Goal: Task Accomplishment & Management: Use online tool/utility

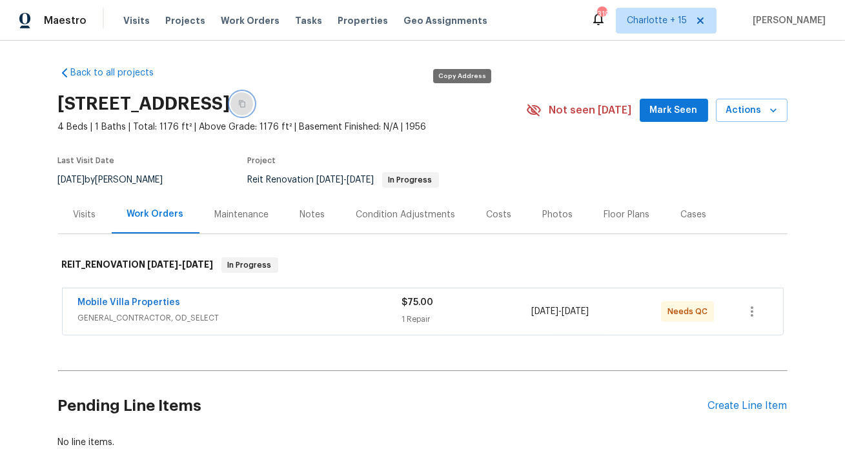
click at [246, 104] on icon "button" at bounding box center [242, 104] width 8 height 8
click at [343, 19] on span "Properties" at bounding box center [362, 20] width 50 height 13
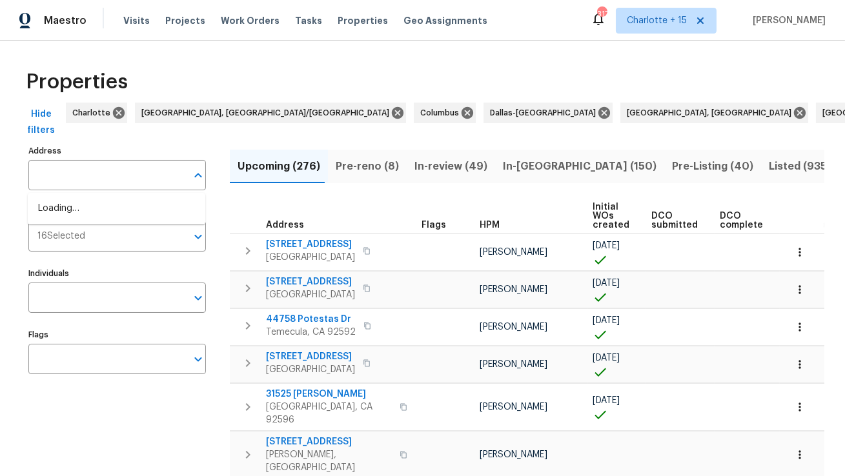
click at [149, 176] on input "text" at bounding box center [107, 175] width 158 height 30
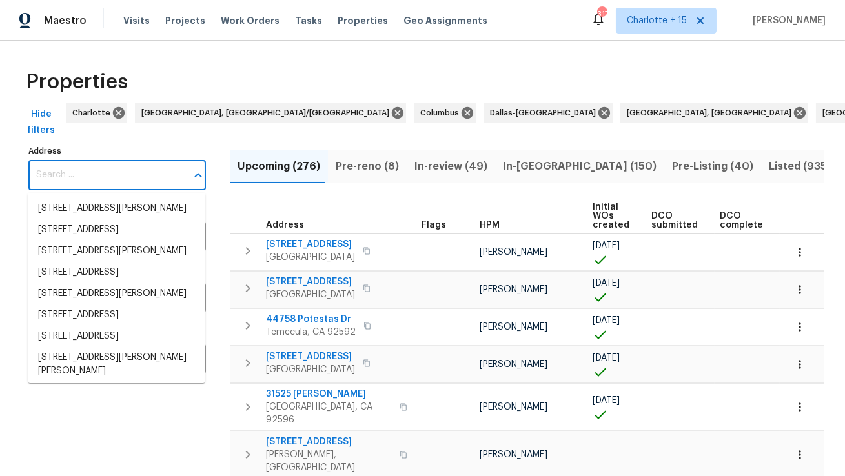
paste input "1950 Rue Michelle"
type input "1950 Rue Michelle"
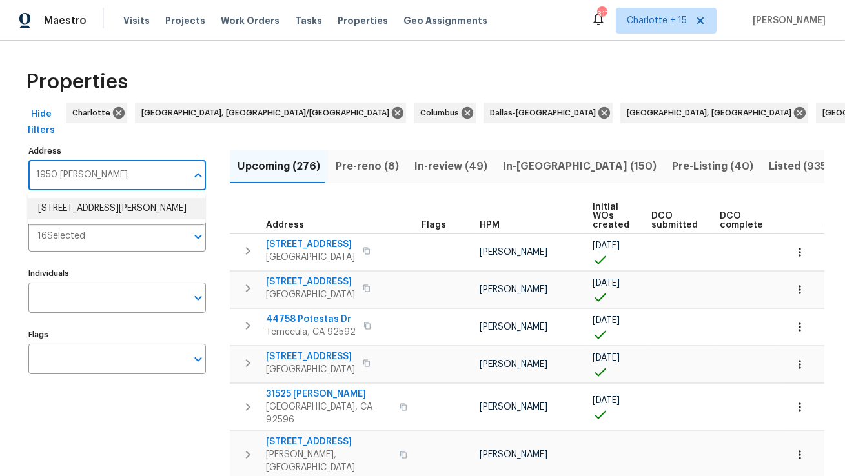
click at [129, 215] on li "1950 Rue Michelle Chula Vista CA 91913" at bounding box center [116, 208] width 177 height 21
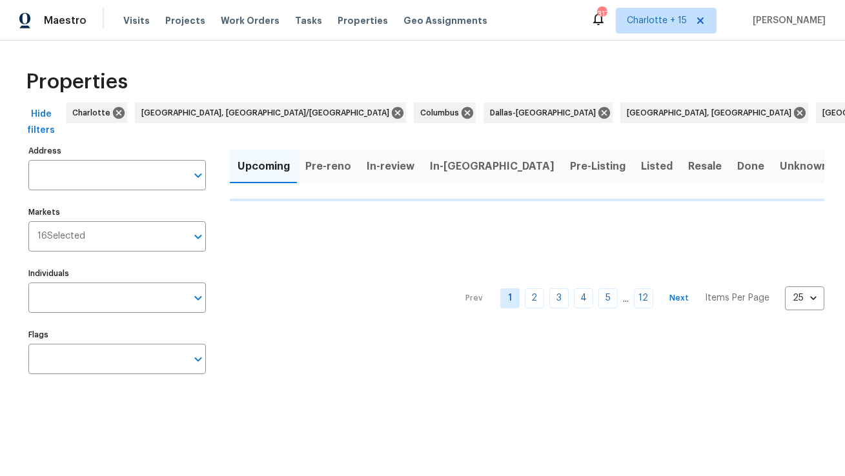
type input "1950 Rue Michelle Chula Vista CA 91913"
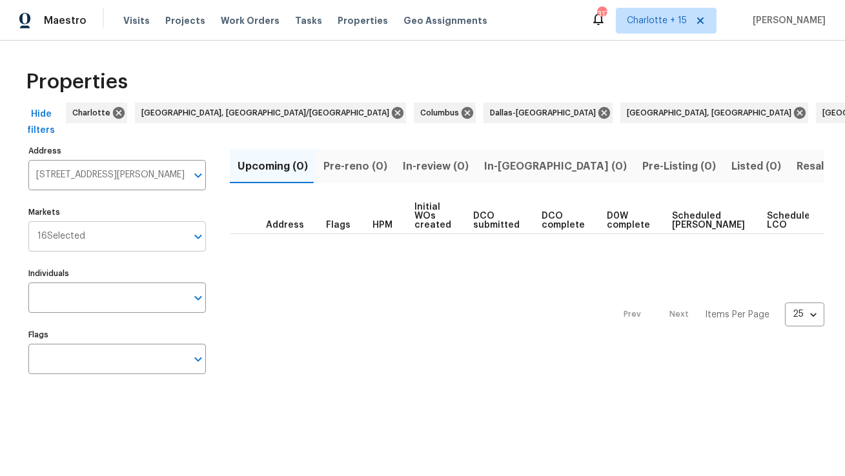
click at [138, 237] on input "Markets" at bounding box center [135, 236] width 101 height 30
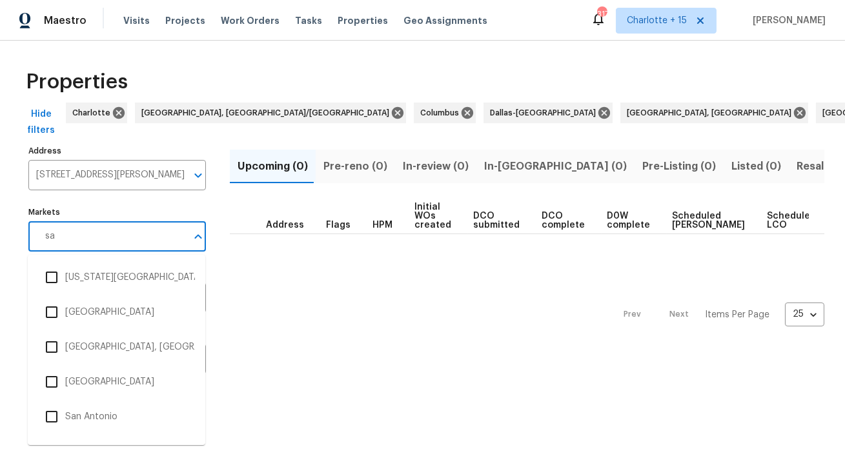
type input "san"
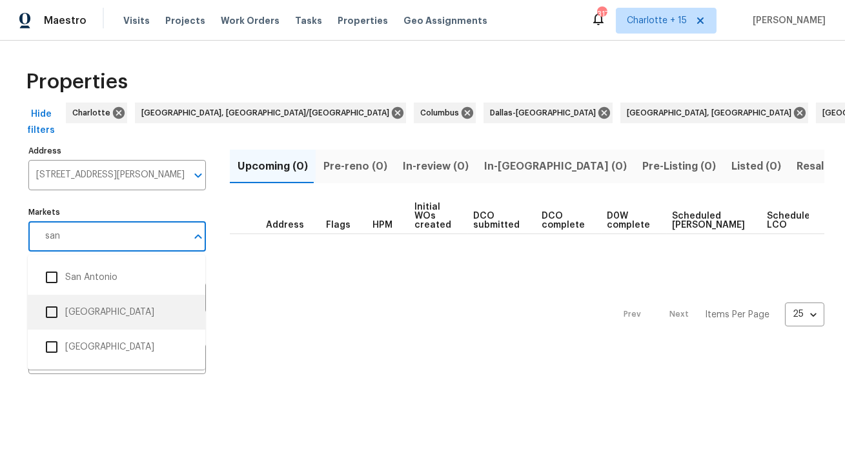
click at [64, 314] on input "checkbox" at bounding box center [51, 312] width 27 height 27
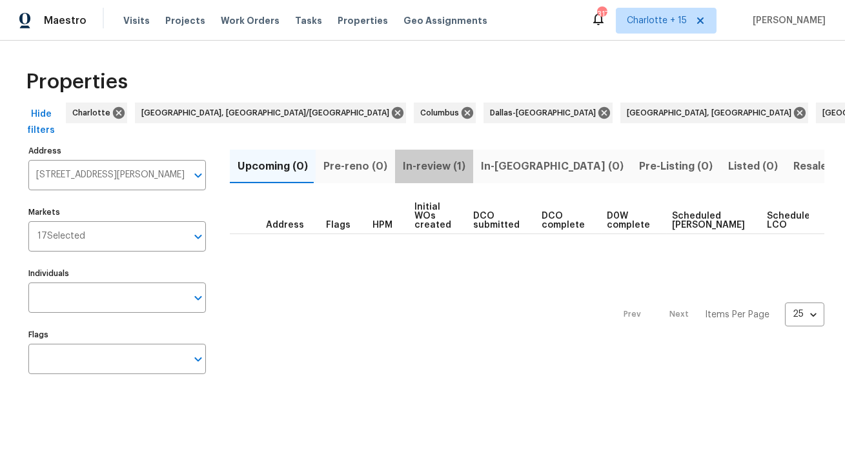
click at [433, 166] on span "In-review (1)" at bounding box center [434, 166] width 63 height 18
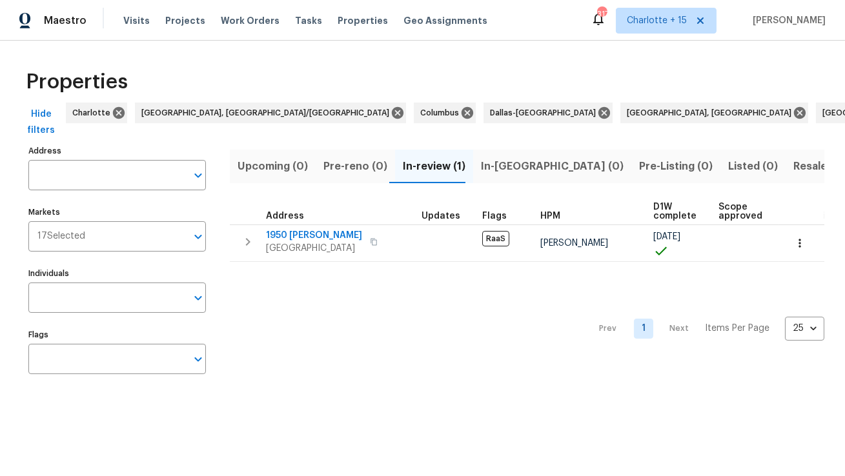
type input "1950 Rue Michelle Chula Vista CA 91913"
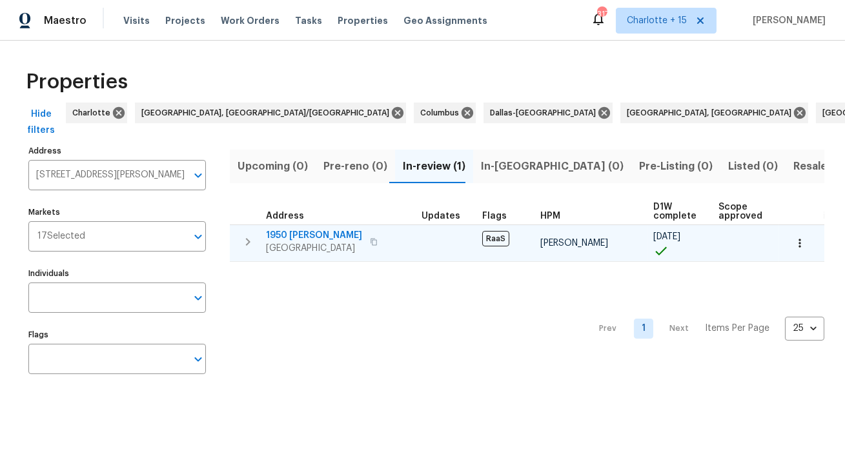
click at [330, 237] on span "1950 Rue Michelle" at bounding box center [314, 235] width 96 height 13
click at [320, 232] on span "1950 Rue Michelle" at bounding box center [314, 235] width 96 height 13
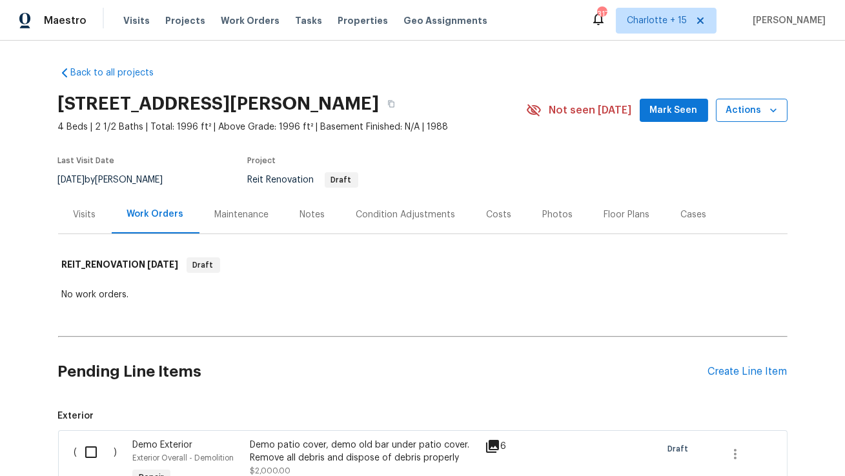
click at [771, 114] on icon "button" at bounding box center [773, 110] width 13 height 13
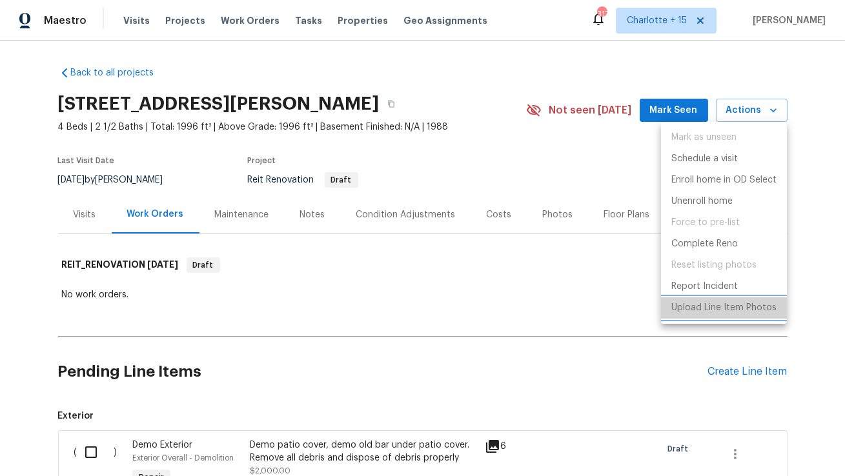
click at [714, 306] on p "Upload Line Item Photos" at bounding box center [723, 308] width 105 height 14
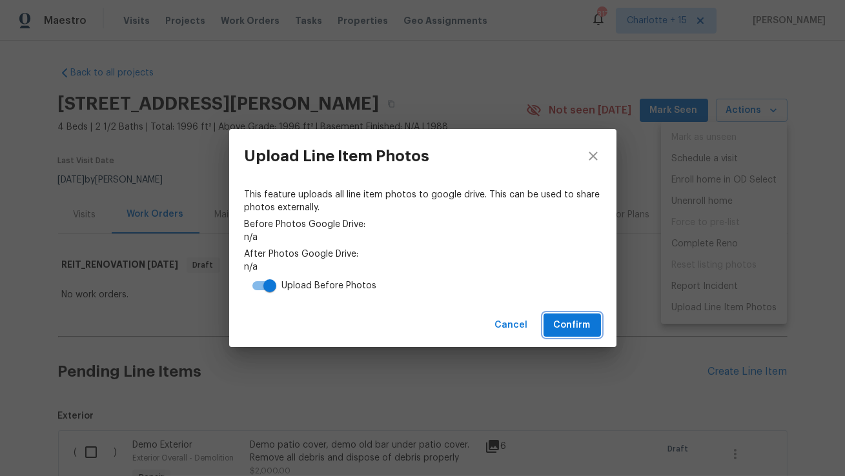
click at [568, 321] on span "Confirm" at bounding box center [572, 325] width 37 height 16
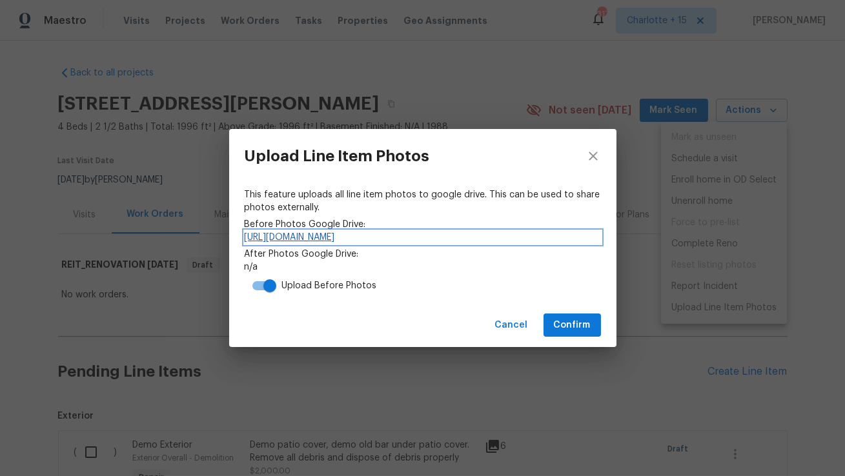
click at [437, 236] on link "https://drive.google.com/drive/folders/1R9-KCOVlFLknZualJyPJSGTklbEeikiK" at bounding box center [423, 237] width 356 height 13
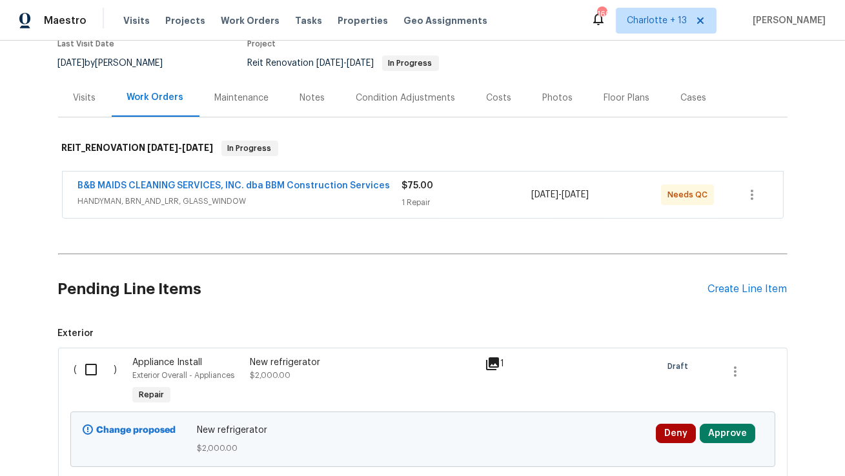
scroll to position [72, 0]
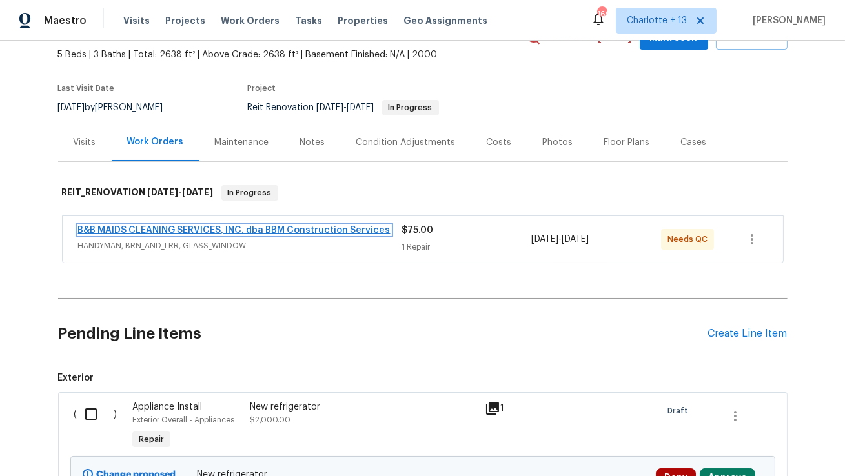
click at [344, 226] on link "B&B MAIDS CLEANING SERVICES, INC. dba BBM Construction Services" at bounding box center [234, 230] width 312 height 9
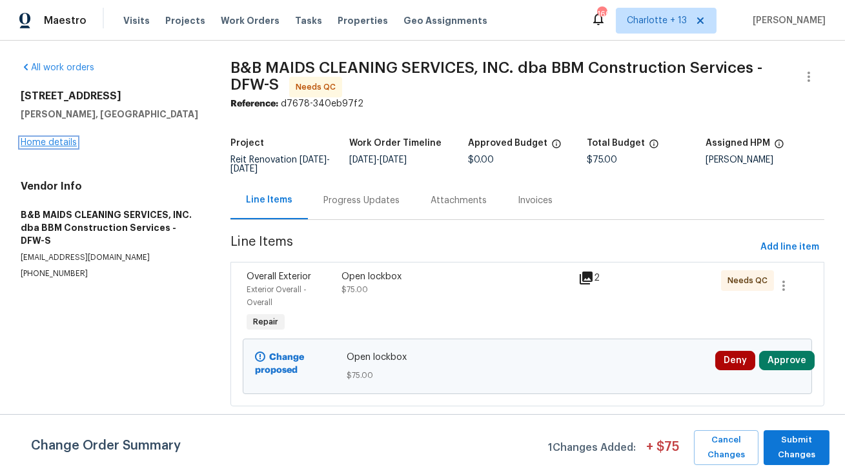
click at [59, 139] on link "Home details" at bounding box center [49, 142] width 56 height 9
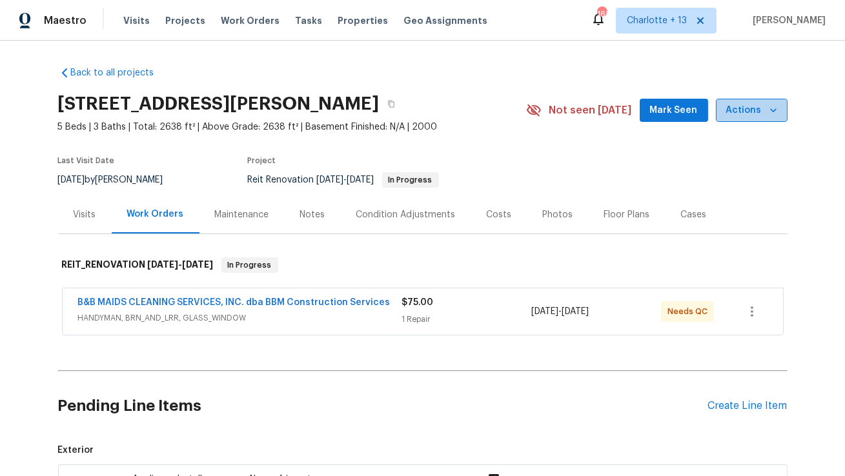
click at [777, 114] on icon "button" at bounding box center [773, 110] width 13 height 13
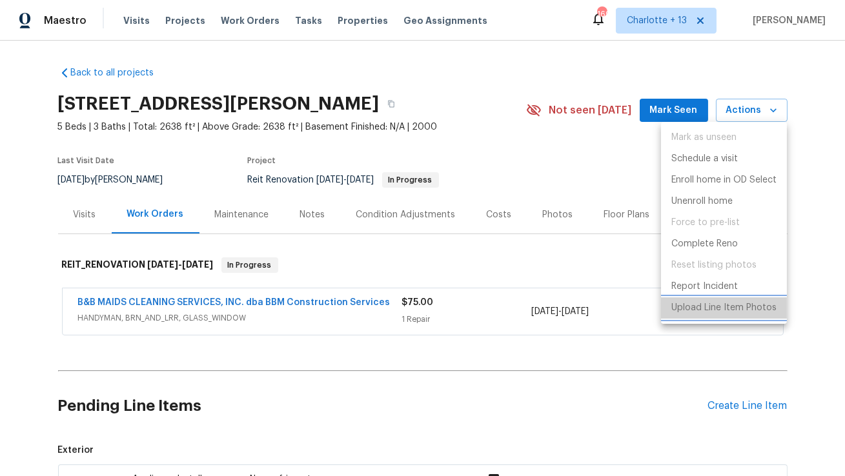
click at [687, 307] on p "Upload Line Item Photos" at bounding box center [723, 308] width 105 height 14
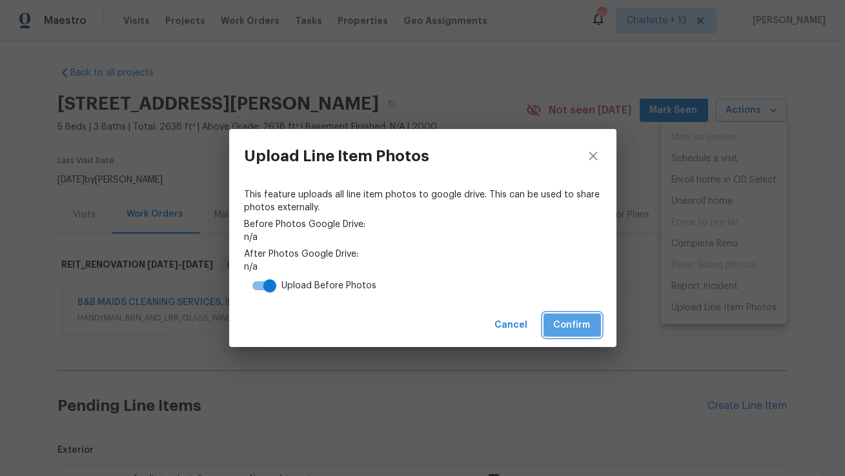
click at [573, 335] on button "Confirm" at bounding box center [571, 326] width 57 height 24
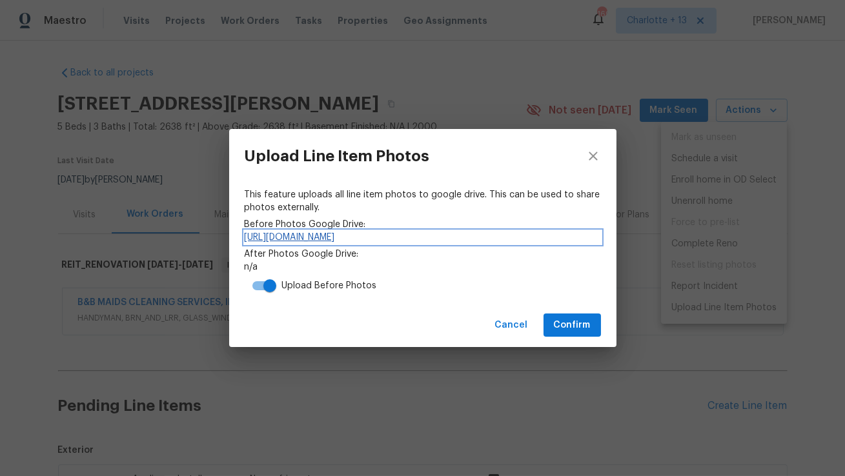
click at [507, 238] on link "https://drive.google.com/drive/folders/1pARzyj_2MCkNjrlDzFGcCeiD1t56FrfF" at bounding box center [423, 237] width 356 height 13
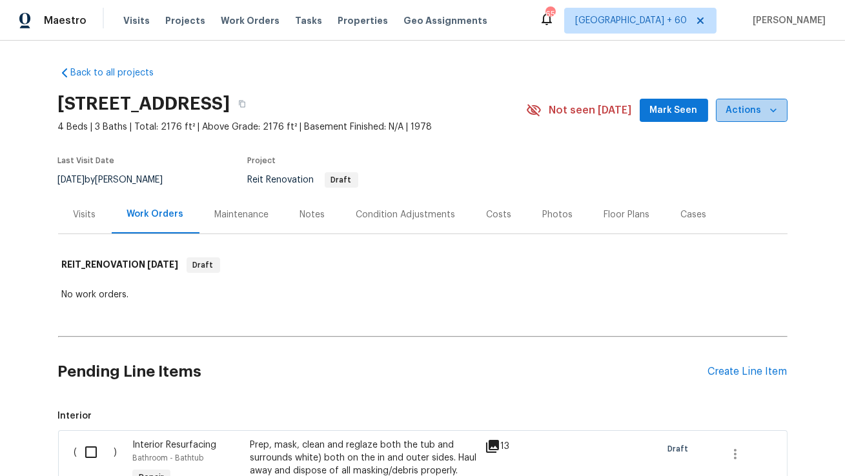
click at [770, 109] on icon "button" at bounding box center [773, 110] width 6 height 4
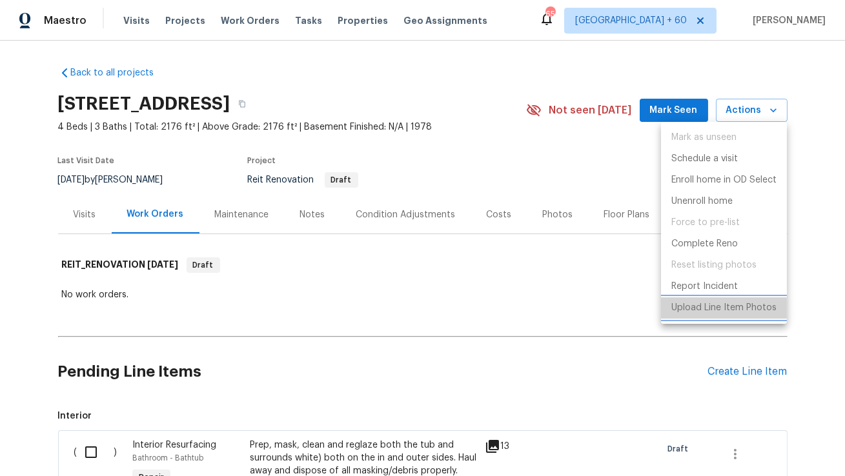
click at [687, 305] on p "Upload Line Item Photos" at bounding box center [723, 308] width 105 height 14
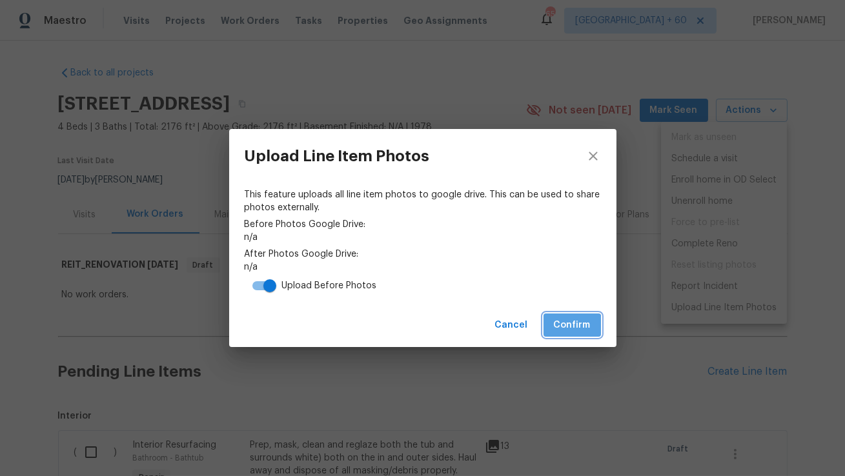
click at [570, 326] on span "Confirm" at bounding box center [572, 325] width 37 height 16
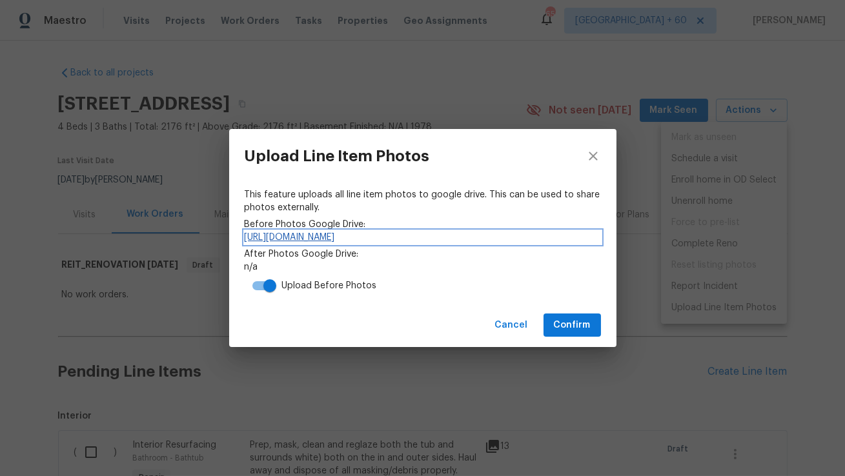
click at [477, 237] on link "https://drive.google.com/drive/folders/16-gisTRohgFl53DjtM_HSfGJC18apQdd" at bounding box center [423, 237] width 356 height 13
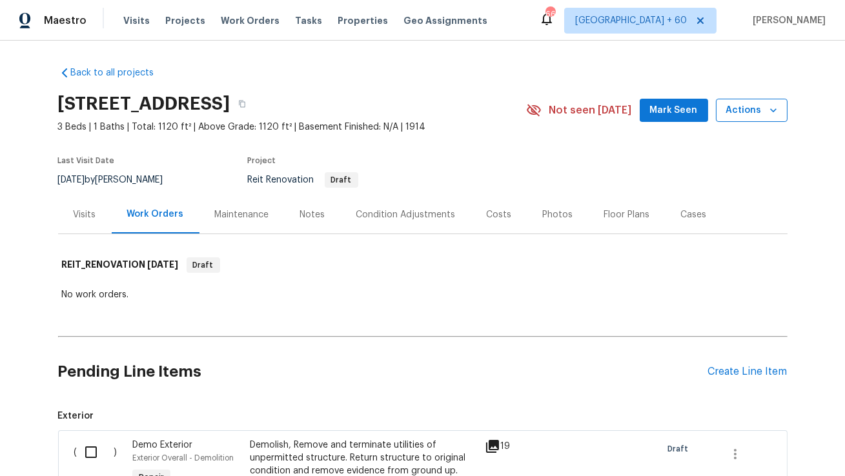
click at [771, 109] on icon "button" at bounding box center [773, 110] width 6 height 4
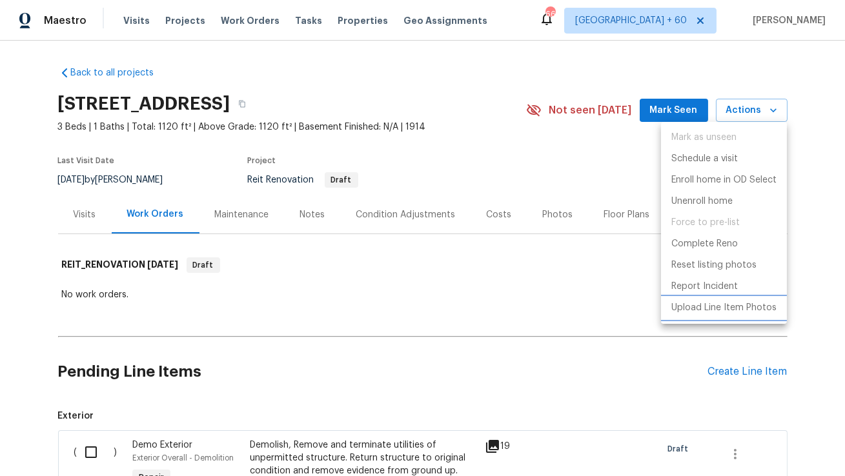
click at [712, 307] on p "Upload Line Item Photos" at bounding box center [723, 308] width 105 height 14
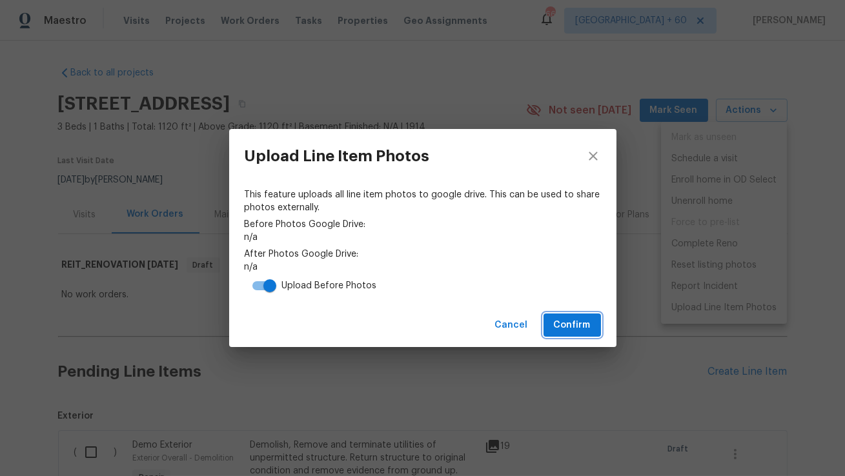
click at [569, 314] on button "Confirm" at bounding box center [571, 326] width 57 height 24
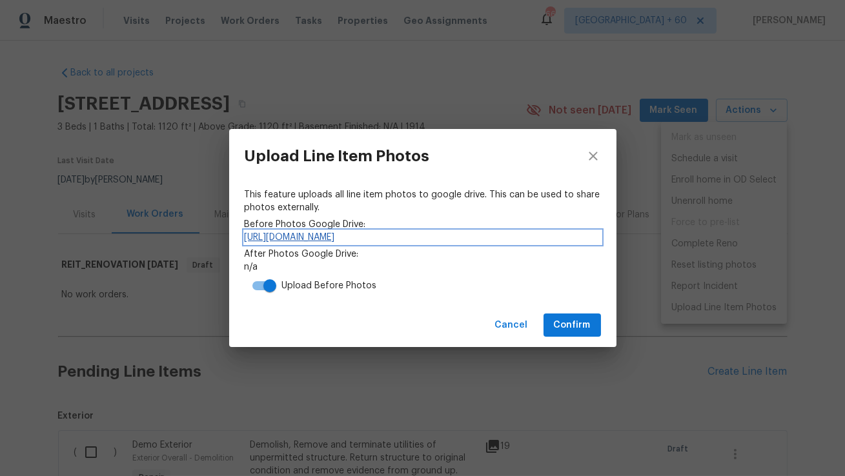
click at [539, 238] on link "https://drive.google.com/drive/folders/1l-uqmeEVGFSifaENw31Q4CF6ePPNoAx0" at bounding box center [423, 237] width 356 height 13
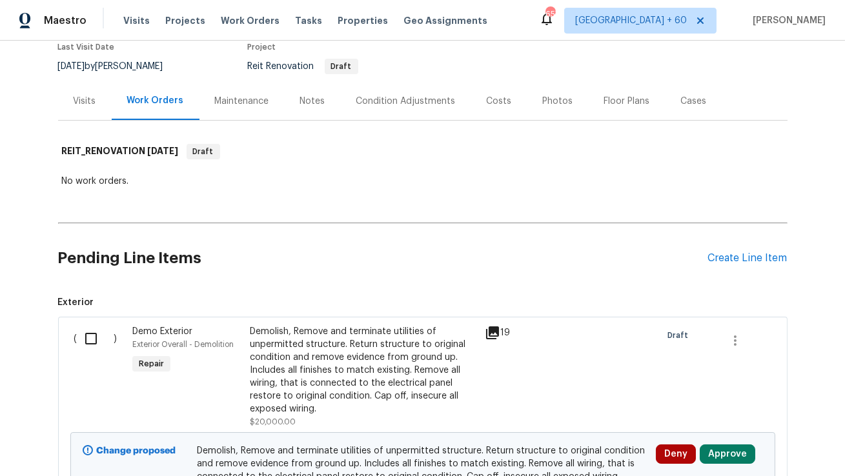
scroll to position [114, 0]
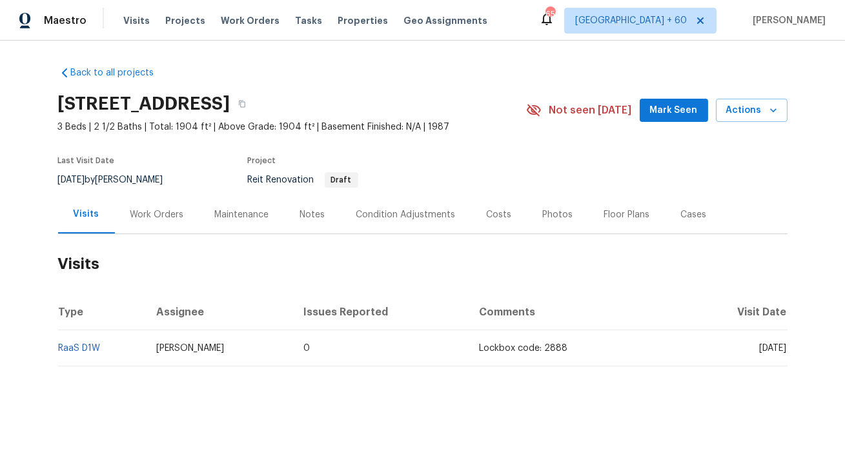
click at [163, 212] on div "Work Orders" at bounding box center [157, 214] width 54 height 13
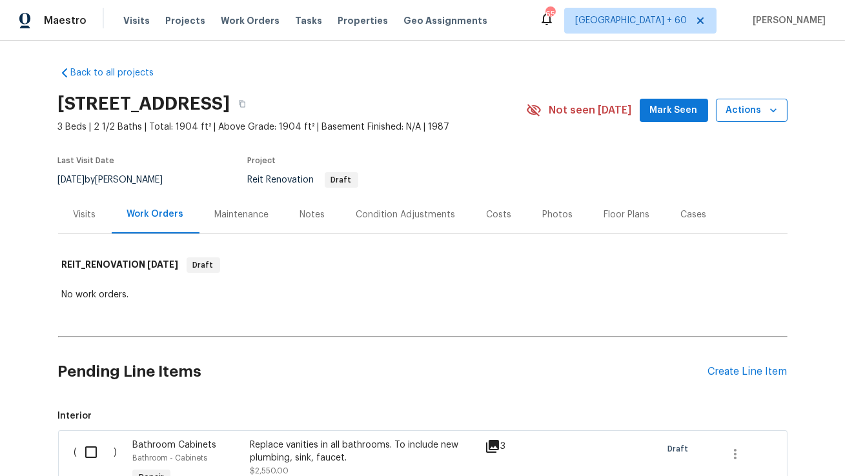
click at [770, 109] on icon "button" at bounding box center [773, 110] width 6 height 4
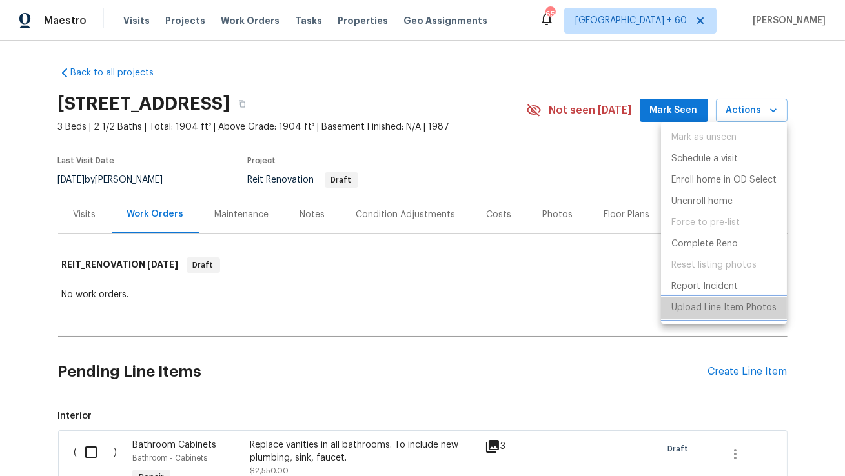
click at [672, 309] on p "Upload Line Item Photos" at bounding box center [723, 308] width 105 height 14
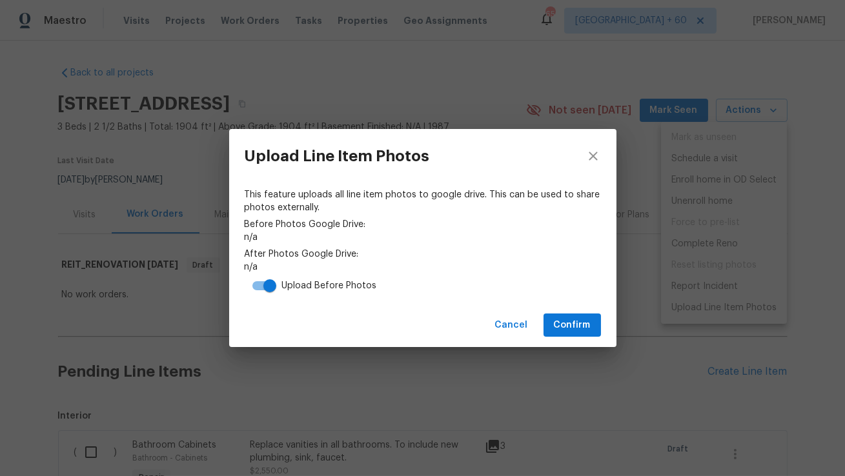
click at [609, 336] on div "Cancel Confirm" at bounding box center [422, 325] width 387 height 45
click at [578, 330] on span "Confirm" at bounding box center [572, 325] width 37 height 16
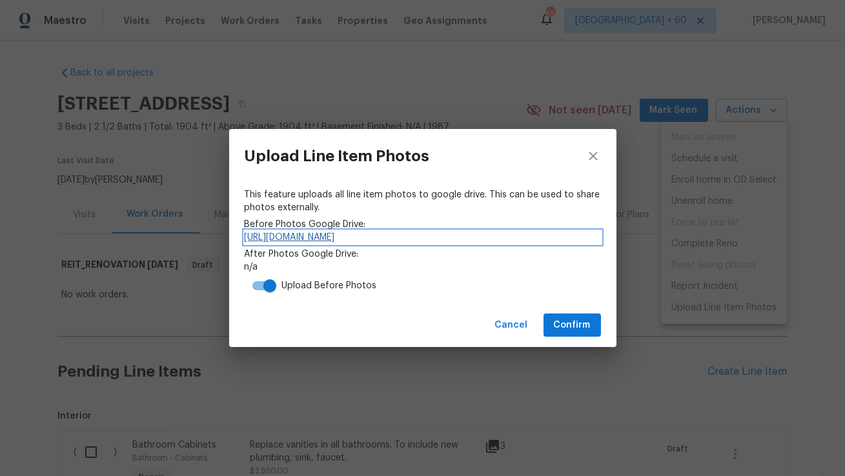
click at [542, 231] on link "[URL][DOMAIN_NAME]" at bounding box center [423, 237] width 356 height 13
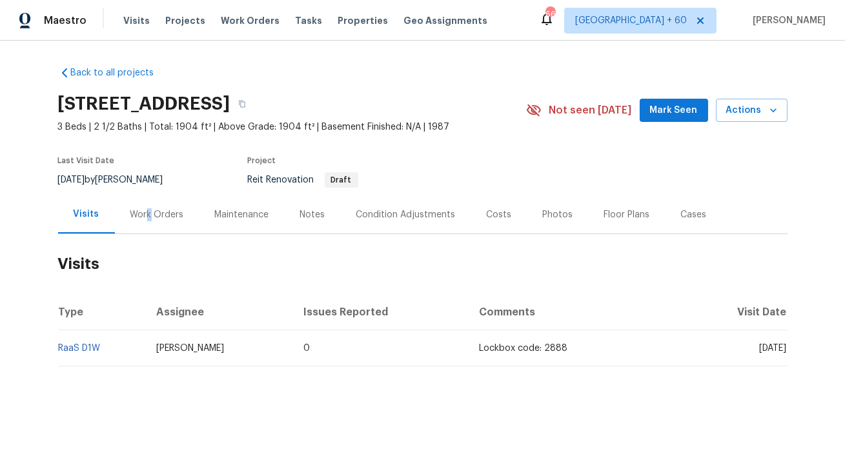
click at [146, 217] on div "Work Orders" at bounding box center [157, 214] width 54 height 13
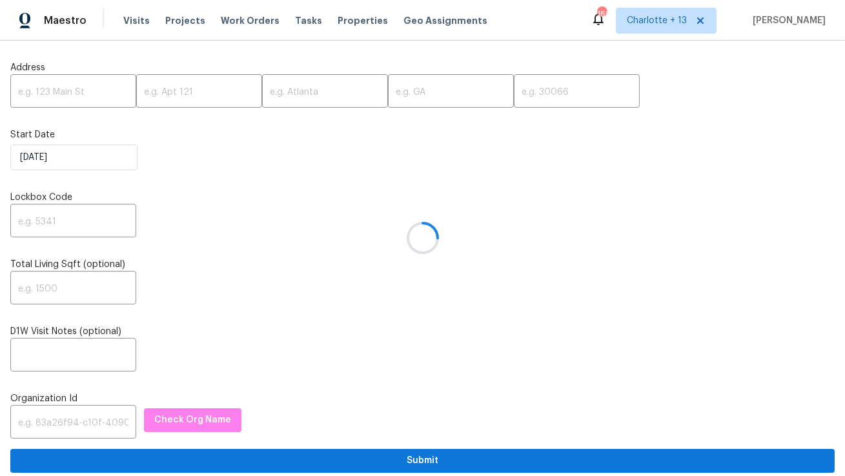
click at [77, 95] on div at bounding box center [422, 238] width 845 height 476
click at [77, 95] on input "text" at bounding box center [73, 92] width 126 height 30
paste input "[STREET_ADDRESS]"
click at [108, 95] on input "[STREET_ADDRESS]" at bounding box center [73, 92] width 126 height 30
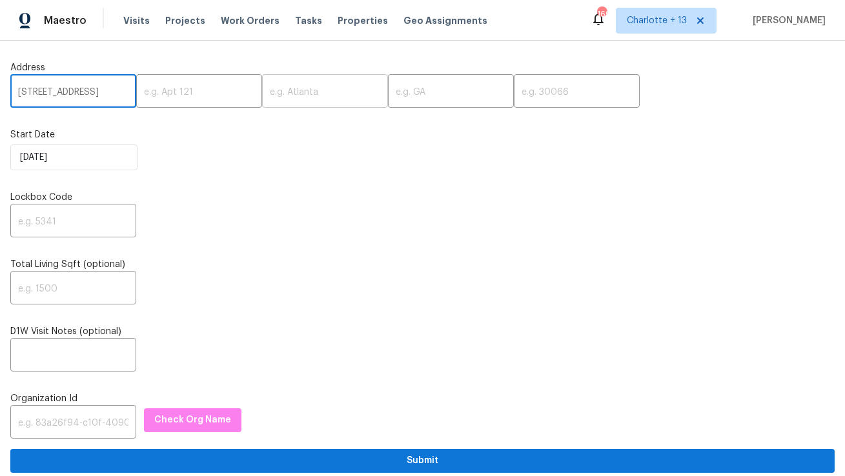
drag, startPoint x: 97, startPoint y: 90, endPoint x: 253, endPoint y: 90, distance: 156.2
click at [251, 90] on div "[STREET_ADDRESS] ​ ​ ​ ​ ​" at bounding box center [422, 92] width 824 height 30
type input "[STREET_ADDRESS]"
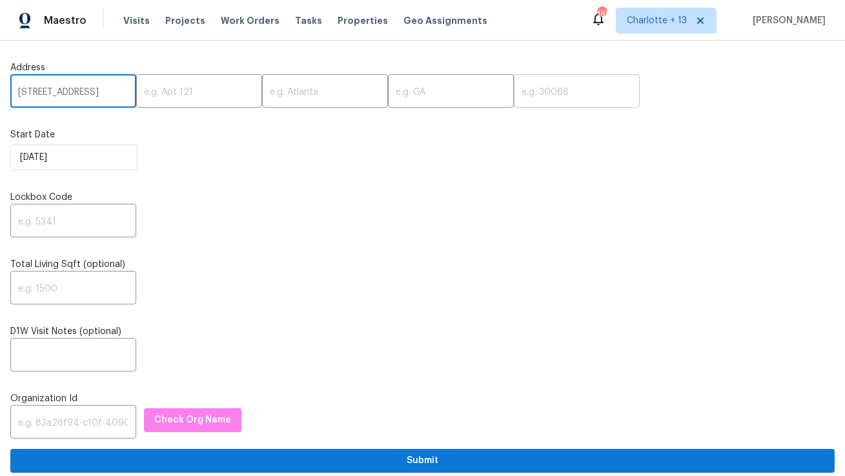
click at [543, 96] on input "text" at bounding box center [577, 92] width 126 height 30
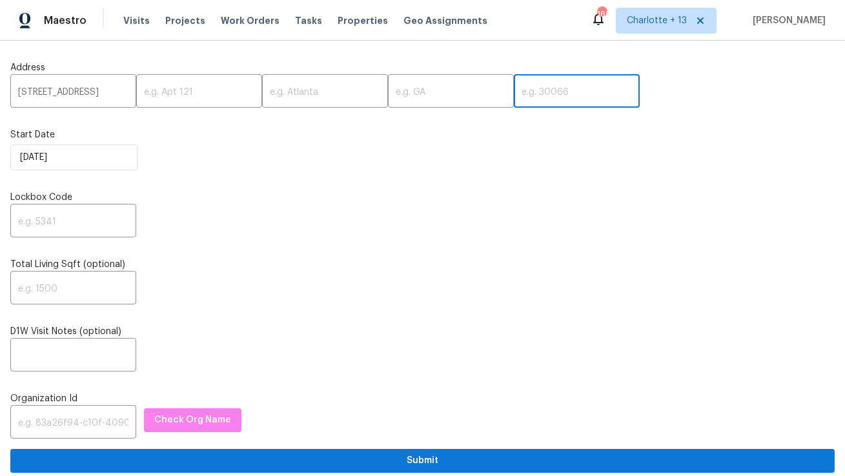
paste input "77078"
type input "77078"
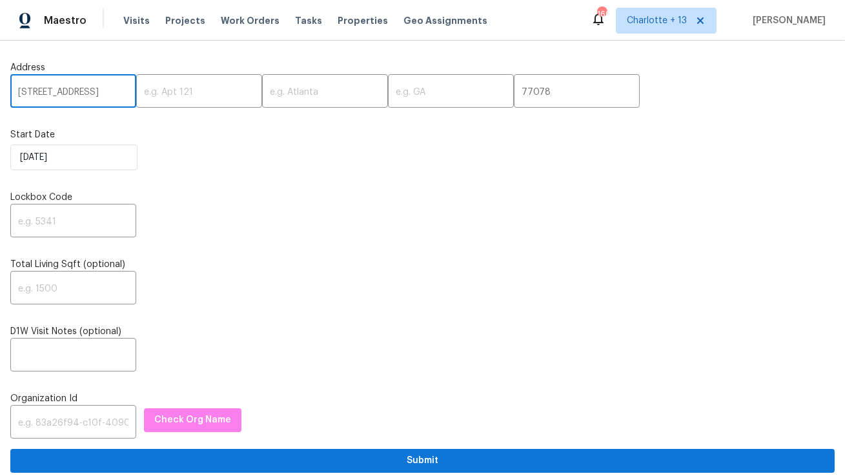
click at [108, 93] on input "[STREET_ADDRESS]" at bounding box center [73, 92] width 126 height 30
type input "[STREET_ADDRESS]"
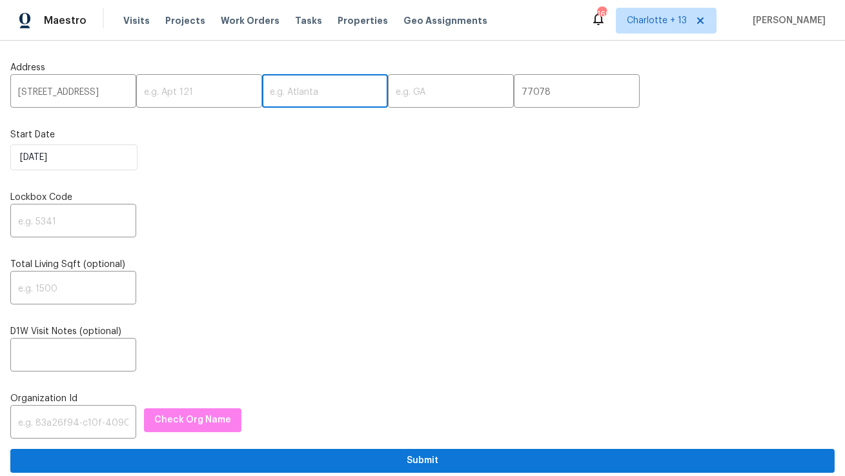
click at [273, 86] on input "text" at bounding box center [325, 92] width 126 height 30
paste input "Houston"
type input "Houston"
click at [100, 92] on input "9415 Balsam Ln,, TX" at bounding box center [73, 92] width 126 height 30
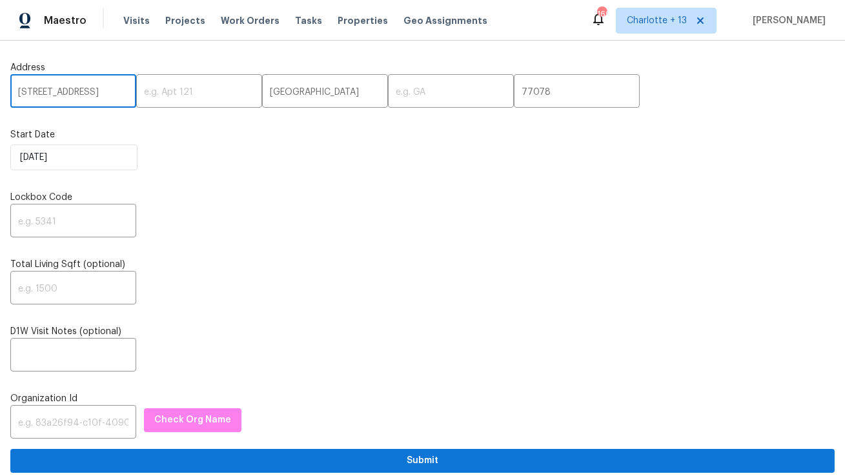
click at [100, 92] on input "9415 Balsam Ln,, TX" at bounding box center [73, 92] width 126 height 30
click at [97, 92] on input "9415 Balsam Ln,, TX" at bounding box center [73, 92] width 126 height 30
type input "9415 Balsam Ln,,"
click at [388, 91] on input "text" at bounding box center [451, 92] width 126 height 30
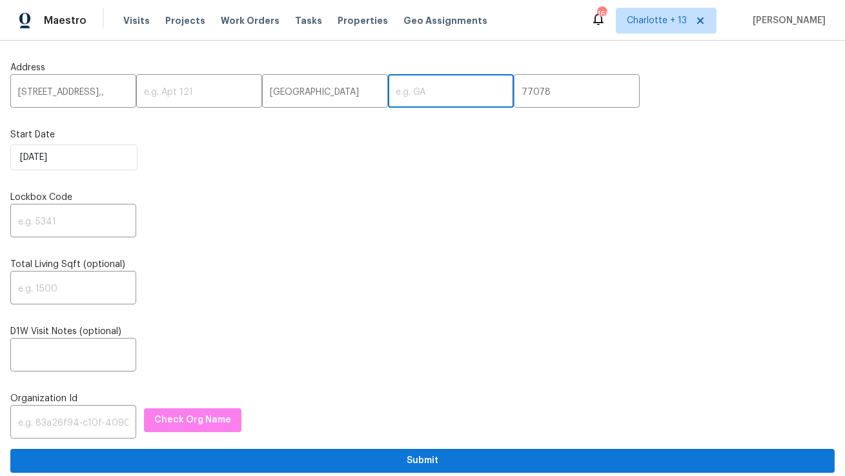
paste input "TX"
type input "TX"
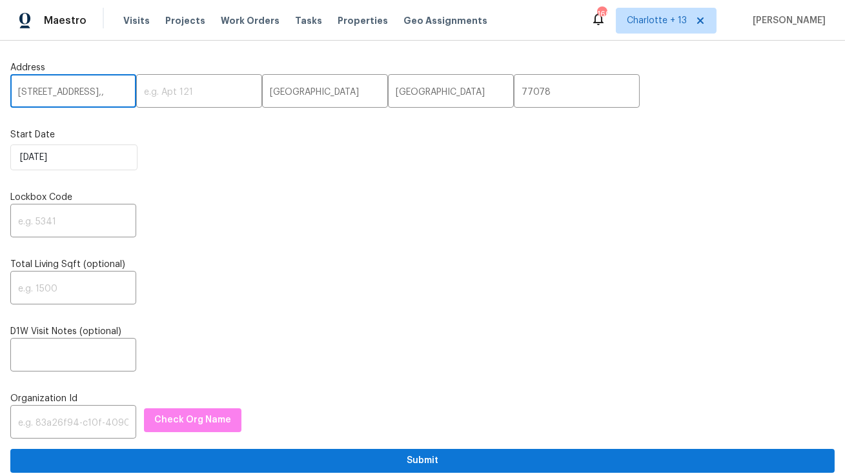
click at [99, 90] on input "9415 Balsam Ln,," at bounding box center [73, 92] width 126 height 30
type input "9415 Balsam Ln"
click at [42, 221] on input "text" at bounding box center [73, 222] width 126 height 30
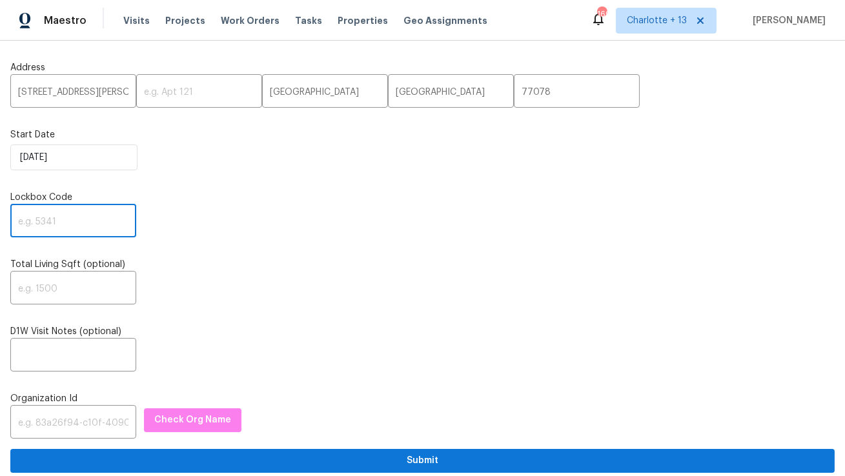
paste input "1914"
type input "1914"
click at [34, 428] on input "text" at bounding box center [73, 423] width 126 height 30
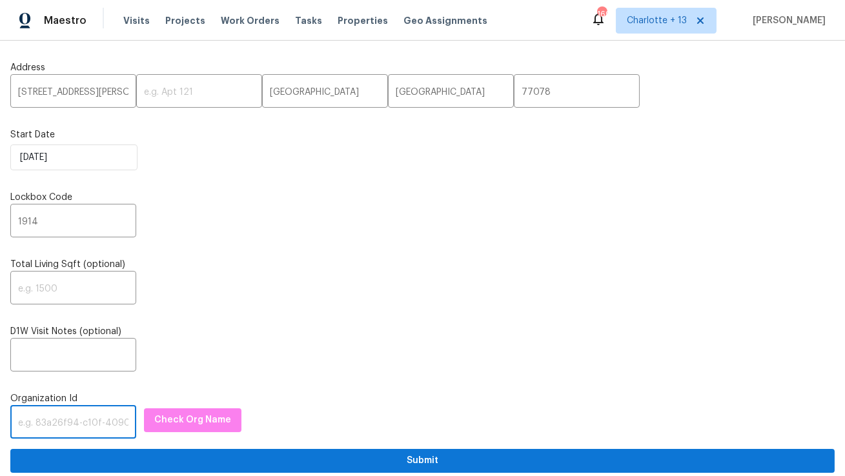
paste input "1349d153-b359-4f9b-b4dd-758ff939cc37"
type input "1349d153-b359-4f9b-b4dd-758ff939cc37"
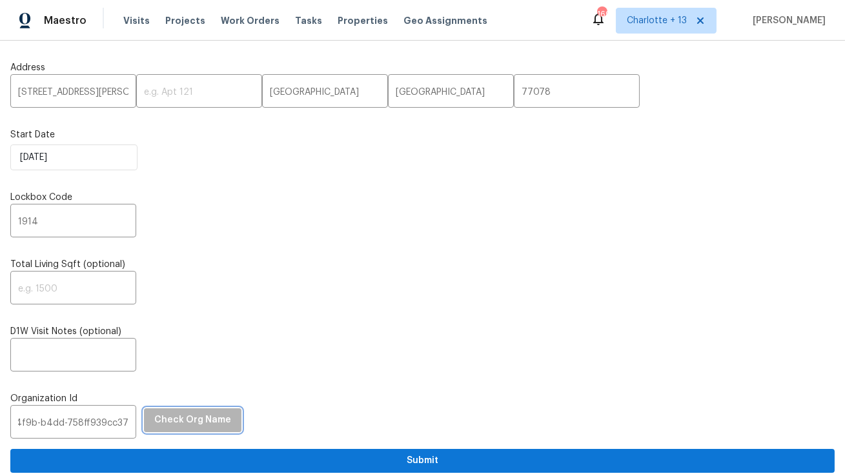
scroll to position [0, 0]
click at [209, 414] on span "Check Org Name" at bounding box center [192, 420] width 77 height 16
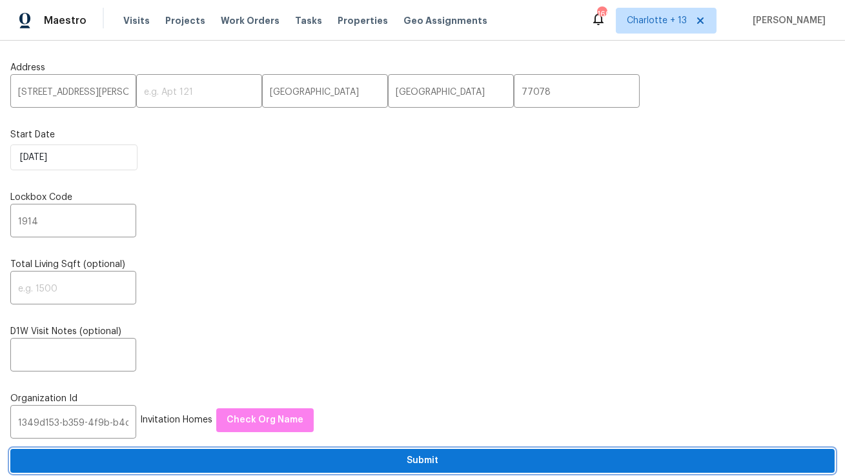
click at [206, 462] on span "Submit" at bounding box center [422, 461] width 803 height 16
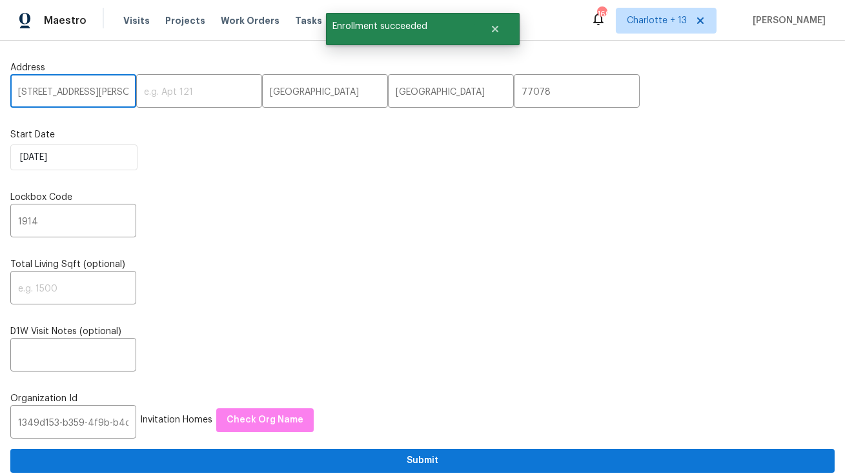
click at [64, 95] on input "9415 Balsam Ln" at bounding box center [73, 92] width 126 height 30
click at [136, 23] on span "Visits" at bounding box center [136, 20] width 26 height 13
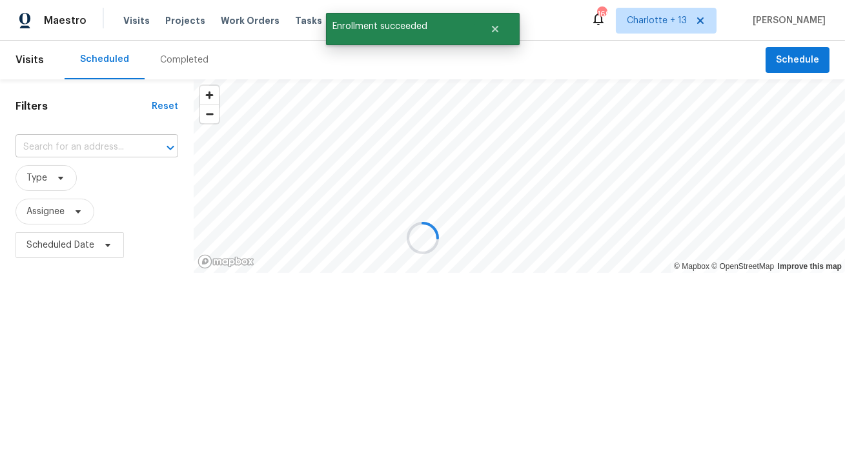
click at [66, 142] on input "text" at bounding box center [78, 147] width 126 height 20
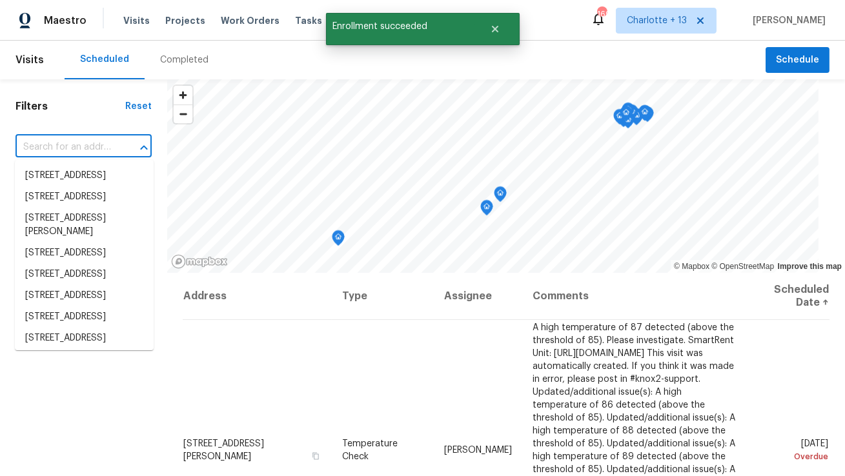
paste input "9415 Balsam Ln"
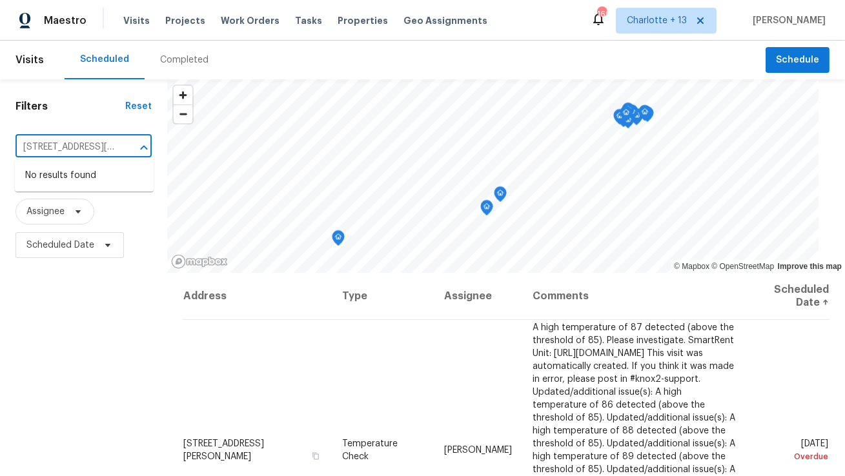
type input "9415 Balsam Ln"
click at [687, 26] on span "Charlotte + 13" at bounding box center [657, 20] width 60 height 13
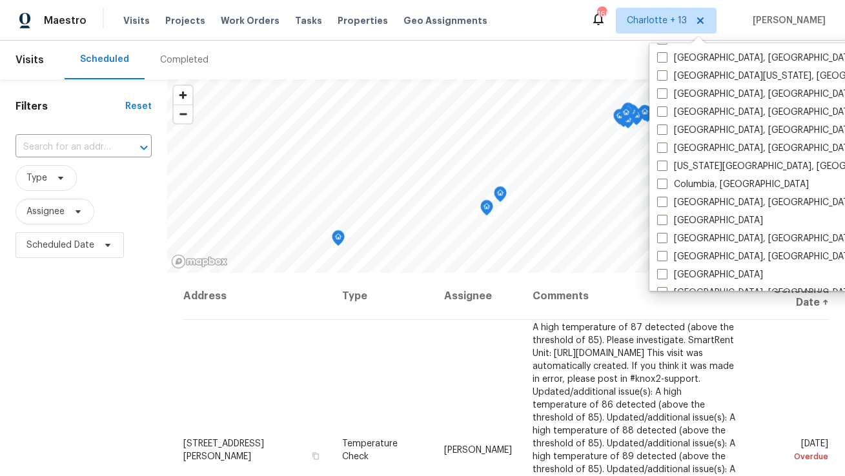
scroll to position [454, 0]
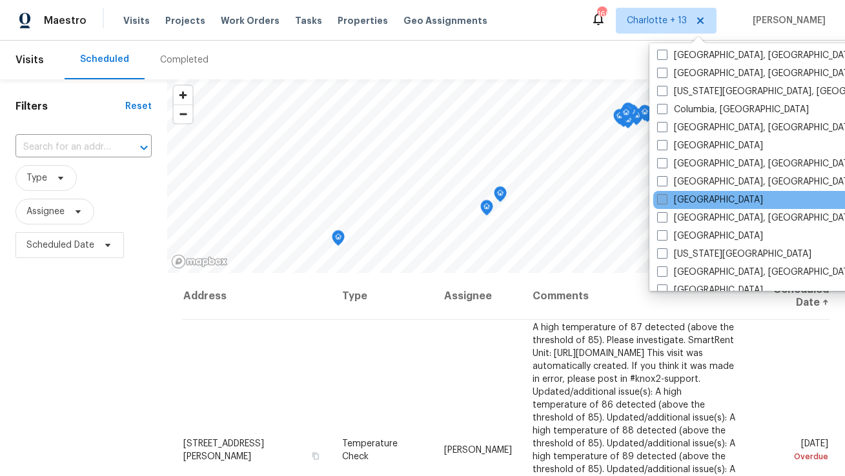
click at [689, 199] on label "Houston" at bounding box center [710, 200] width 106 height 13
click at [665, 199] on input "Houston" at bounding box center [661, 198] width 8 height 8
checkbox input "true"
click at [54, 146] on input "text" at bounding box center [65, 147] width 100 height 20
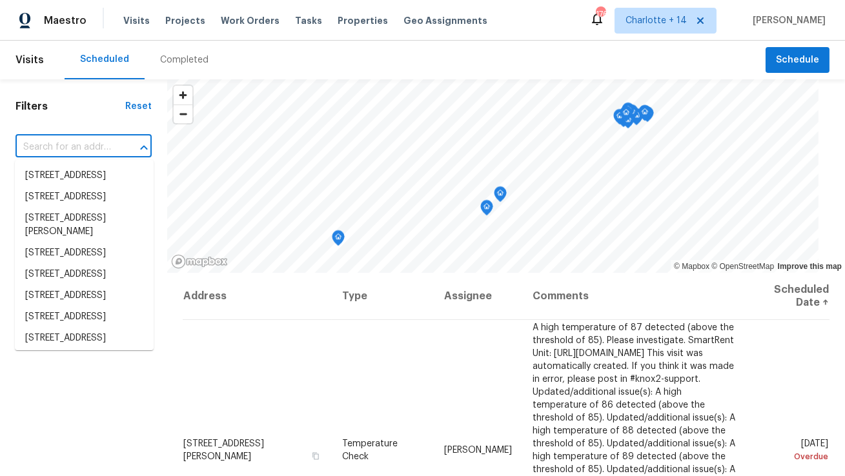
paste input "9415 Balsam Ln"
type input "9415 Balsam Ln"
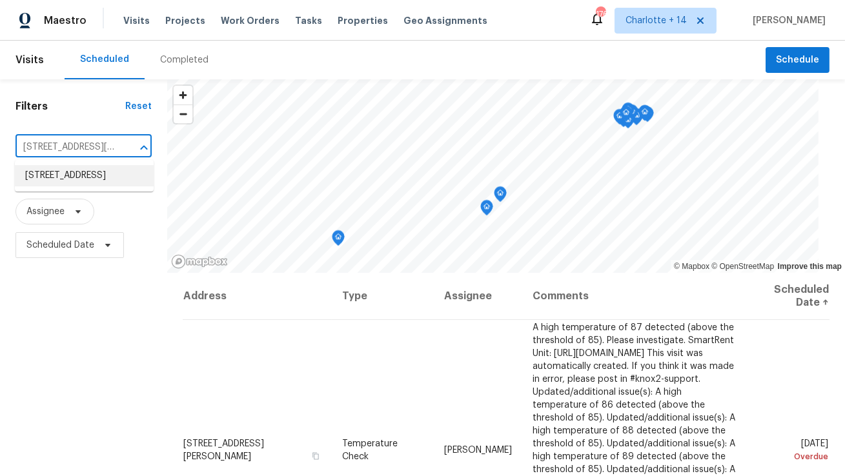
click at [64, 185] on li "9415 Balsam Ln, Houston, TX 77078" at bounding box center [84, 175] width 139 height 21
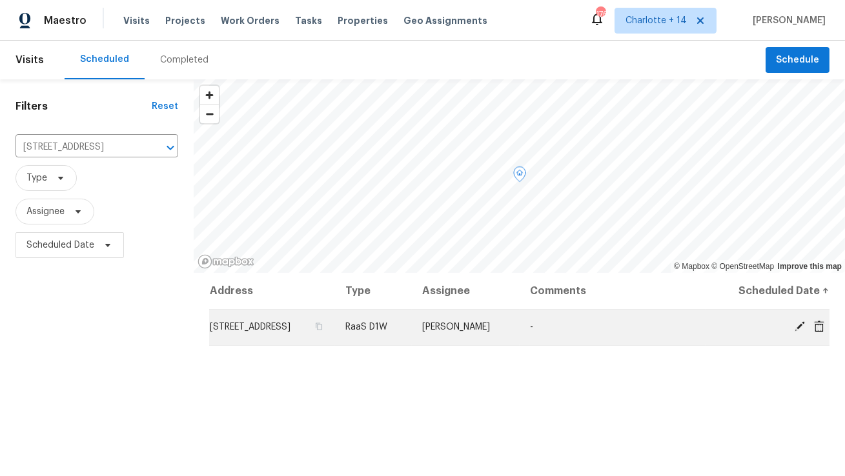
click at [819, 327] on icon at bounding box center [819, 327] width 12 height 12
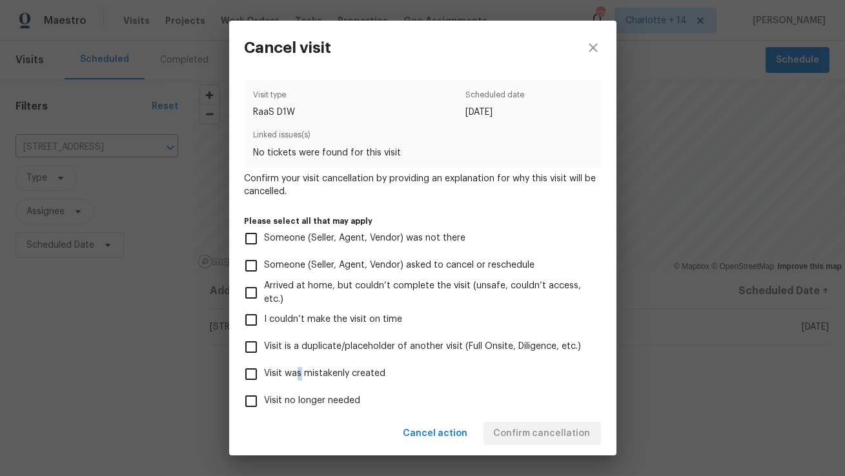
click at [299, 376] on span "Visit was mistakenly created" at bounding box center [325, 374] width 121 height 14
click at [347, 372] on span "Visit was mistakenly created" at bounding box center [325, 374] width 121 height 14
click at [265, 372] on input "Visit was mistakenly created" at bounding box center [250, 374] width 27 height 27
checkbox input "true"
click at [508, 434] on span "Confirm cancellation" at bounding box center [542, 434] width 97 height 16
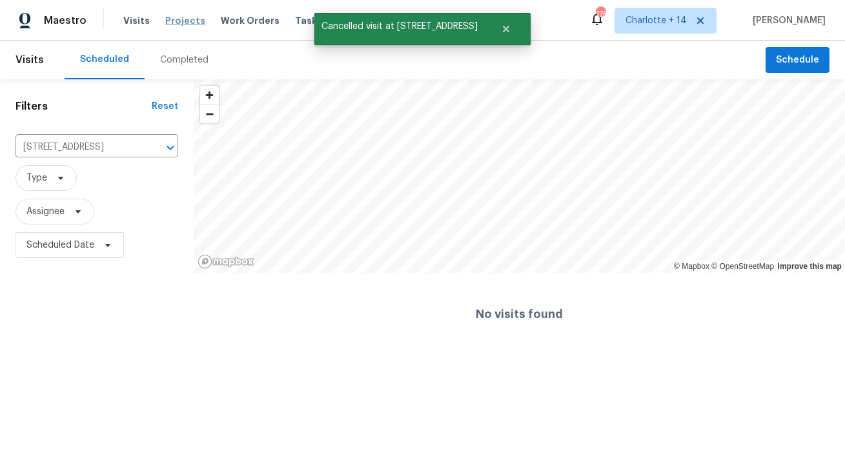
click at [178, 19] on span "Projects" at bounding box center [185, 20] width 40 height 13
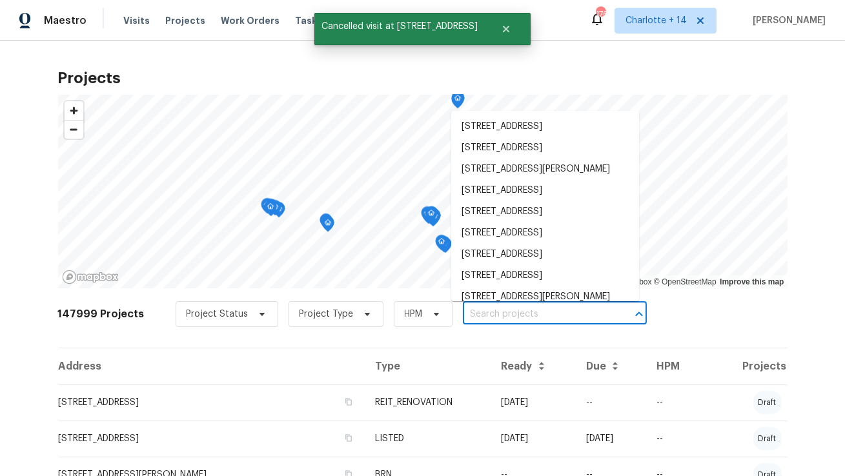
click at [543, 316] on input "text" at bounding box center [537, 315] width 148 height 20
paste input "9415 Balsam Ln"
type input "9415 Balsam Ln"
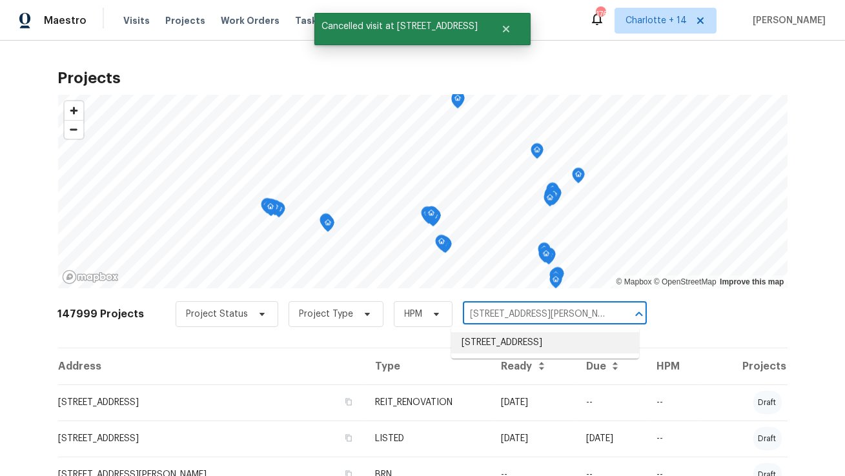
click at [532, 340] on li "9415 Balsam Ln, Houston, TX 77078" at bounding box center [545, 342] width 188 height 21
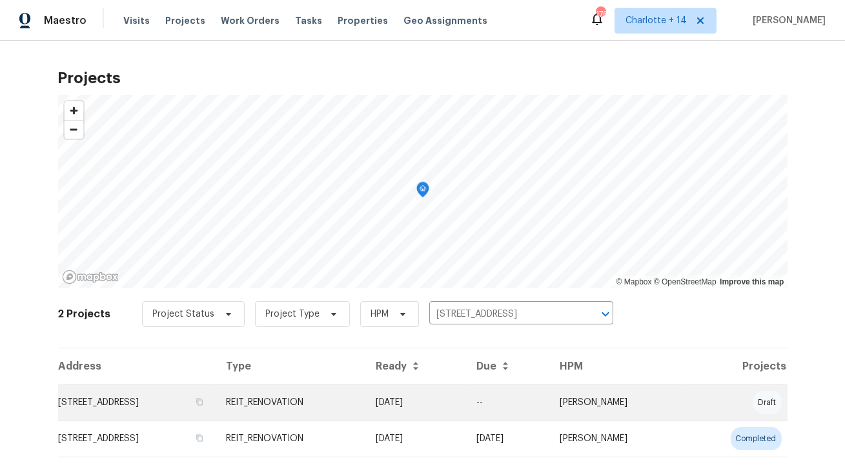
click at [125, 406] on td "9415 Balsam Ln, Houston, TX 77078" at bounding box center [136, 403] width 157 height 36
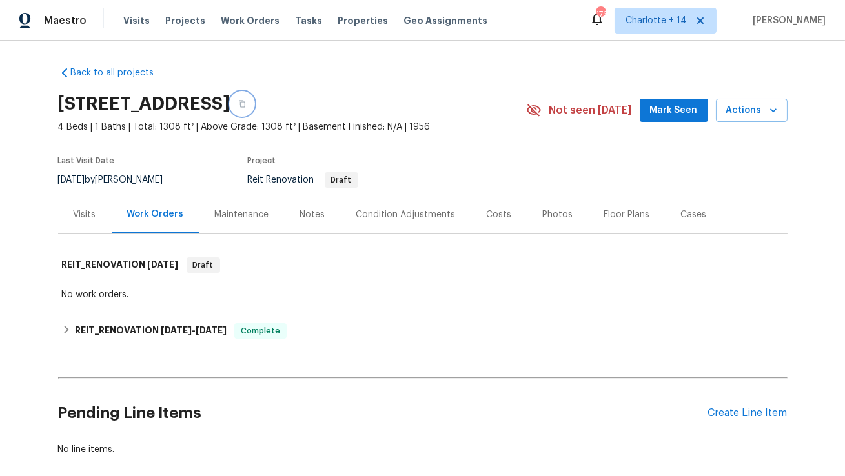
click at [246, 103] on icon "button" at bounding box center [242, 104] width 8 height 8
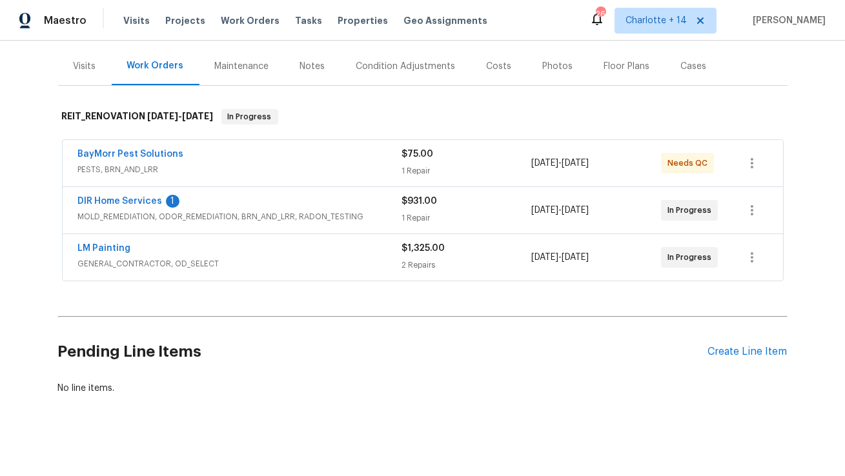
scroll to position [150, 0]
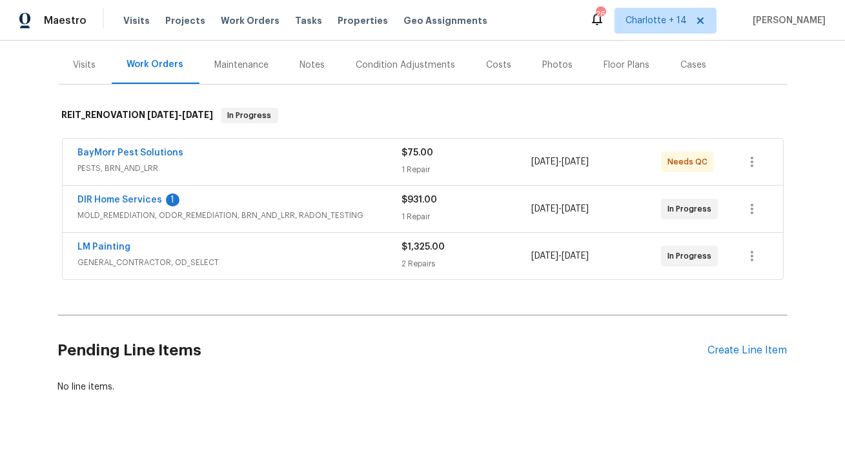
click at [498, 62] on div "Costs" at bounding box center [499, 65] width 25 height 13
